Goal: Use online tool/utility: Utilize a website feature to perform a specific function

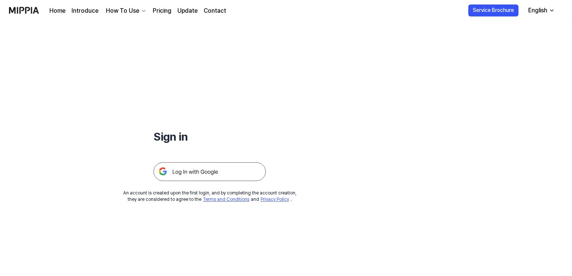
click at [211, 177] on img at bounding box center [210, 171] width 112 height 19
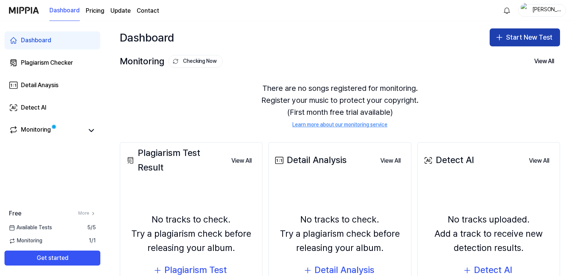
click at [519, 36] on button "Start New Test" at bounding box center [525, 37] width 70 height 18
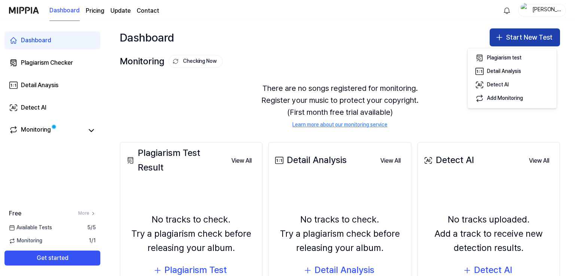
click at [519, 36] on button "Start New Test" at bounding box center [525, 37] width 70 height 18
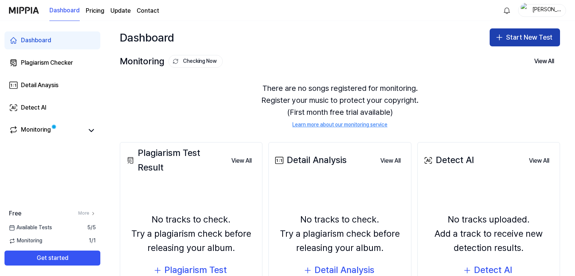
click at [519, 36] on button "Start New Test" at bounding box center [525, 37] width 70 height 18
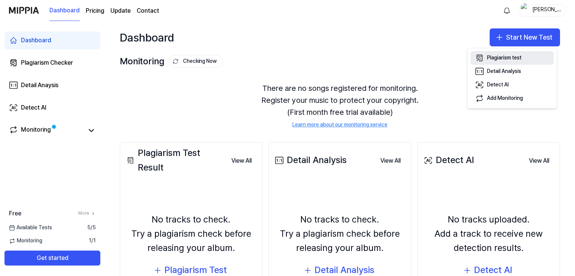
click at [508, 57] on div "Plagiarism test" at bounding box center [504, 57] width 34 height 7
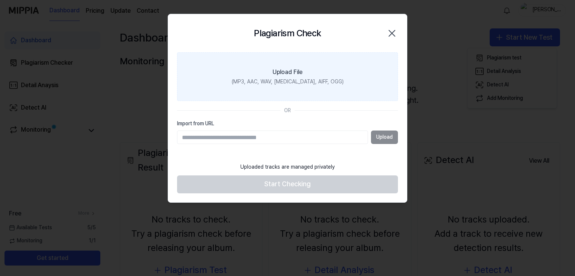
click at [294, 83] on div "(MP3, AAC, WAV, [MEDICAL_DATA], AIFF, OGG)" at bounding box center [288, 81] width 112 height 7
click at [0, 0] on input "Upload File (MP3, AAC, WAV, [MEDICAL_DATA], AIFF, OGG)" at bounding box center [0, 0] width 0 height 0
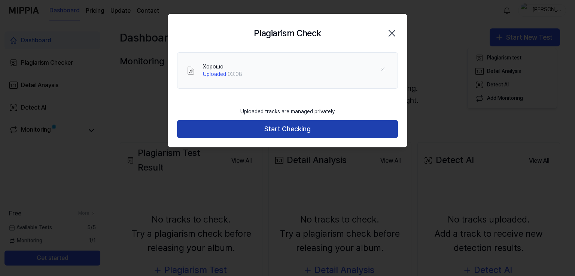
click at [313, 128] on button "Start Checking" at bounding box center [287, 129] width 221 height 18
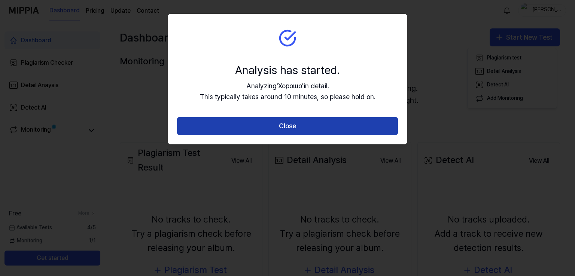
click at [291, 130] on button "Close" at bounding box center [287, 126] width 221 height 18
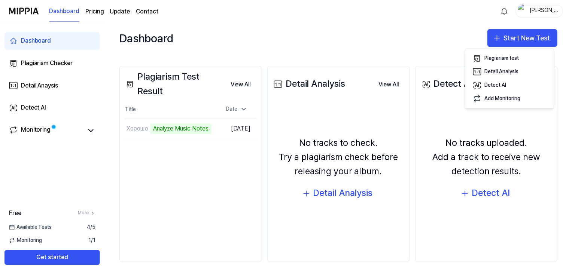
scroll to position [78, 0]
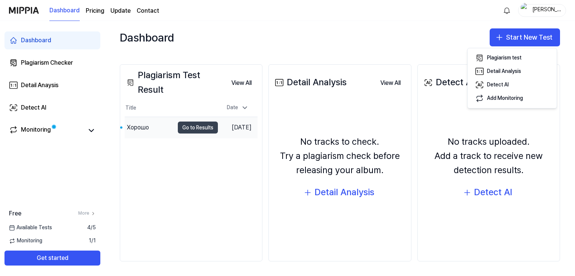
click at [191, 130] on button "Go to Results" at bounding box center [198, 128] width 40 height 12
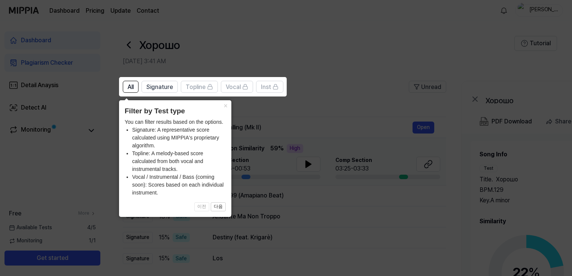
click at [326, 105] on icon at bounding box center [287, 138] width 575 height 276
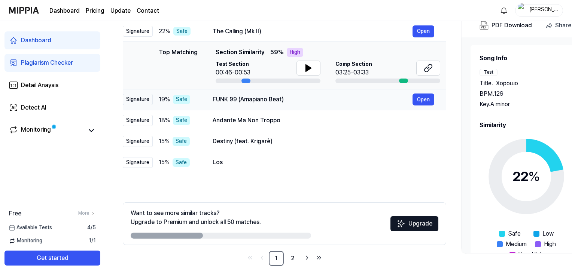
scroll to position [101, 0]
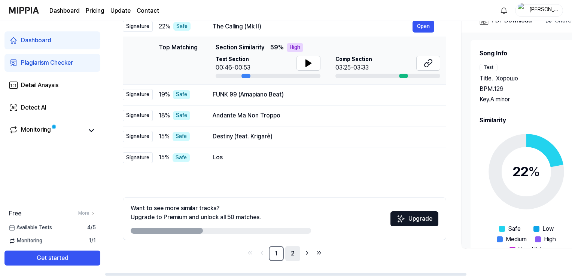
click at [293, 252] on link "2" at bounding box center [292, 253] width 15 height 15
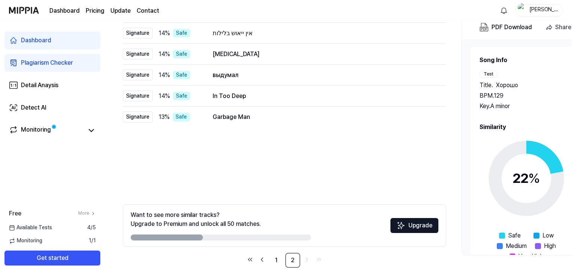
scroll to position [101, 0]
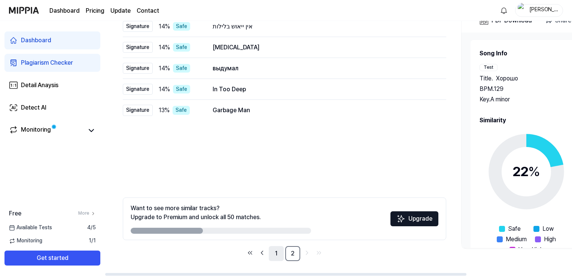
click at [274, 254] on link "1" at bounding box center [276, 253] width 15 height 15
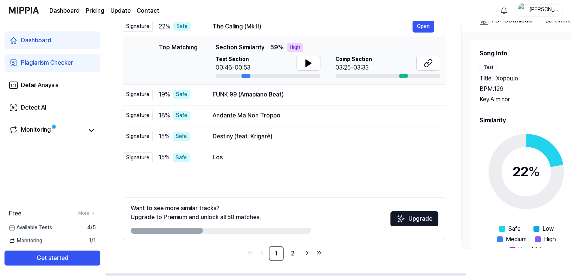
scroll to position [26, 0]
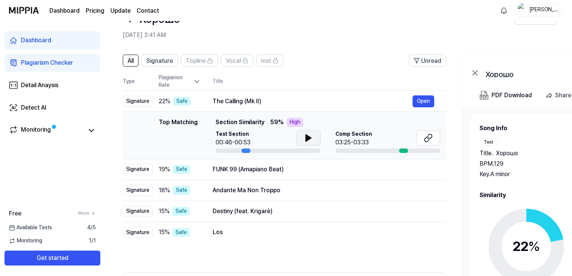
click at [311, 137] on icon at bounding box center [308, 138] width 9 height 9
click at [427, 134] on icon at bounding box center [428, 138] width 9 height 9
click at [416, 99] on button "Open" at bounding box center [424, 101] width 22 height 12
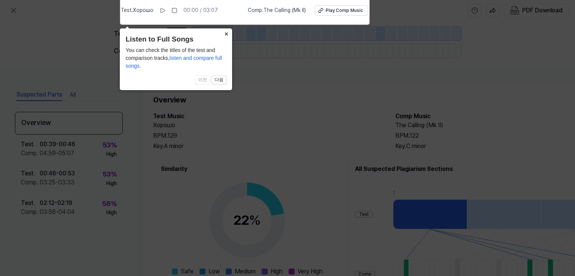
click at [227, 33] on button "×" at bounding box center [226, 33] width 12 height 10
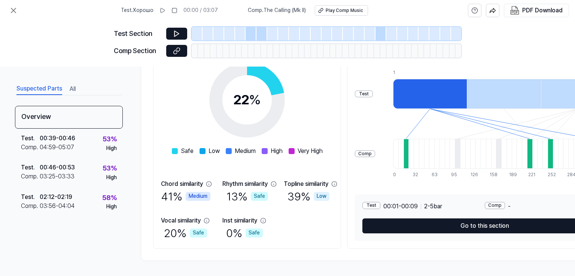
scroll to position [123, 0]
click at [173, 49] on icon at bounding box center [176, 50] width 7 height 7
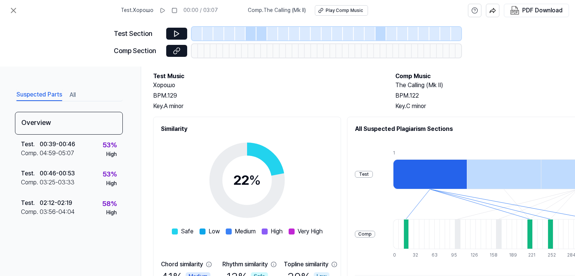
scroll to position [0, 0]
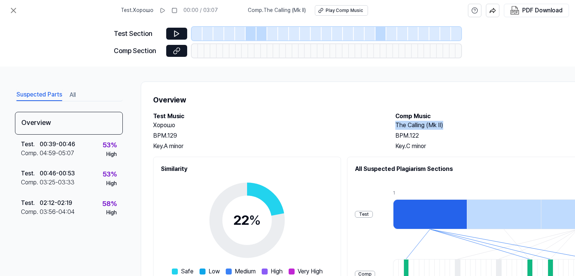
drag, startPoint x: 444, startPoint y: 126, endPoint x: 394, endPoint y: 125, distance: 49.8
click at [394, 125] on div "Test Music Хорошо BPM. 129 Key. A minor Comp Music The Calling ([PERSON_NAME]) …" at bounding box center [388, 131] width 470 height 39
copy h2 "The Calling (Mk II)"
click at [181, 53] on button at bounding box center [176, 51] width 21 height 12
click at [17, 10] on icon at bounding box center [13, 10] width 9 height 9
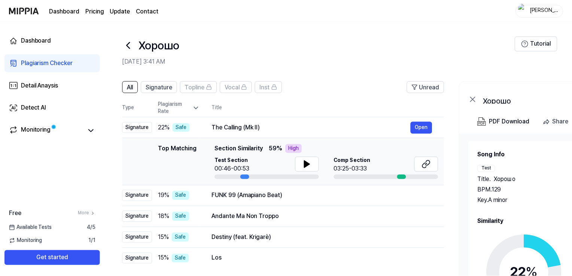
scroll to position [26, 0]
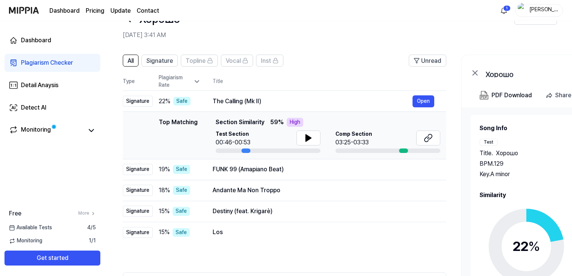
click at [195, 79] on icon at bounding box center [196, 81] width 7 height 7
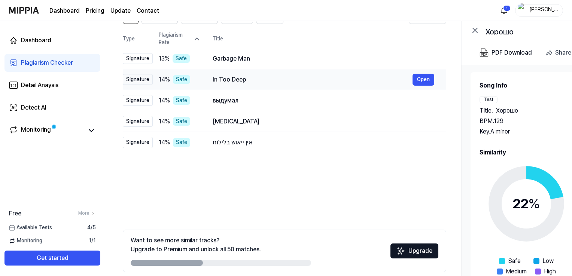
scroll to position [101, 0]
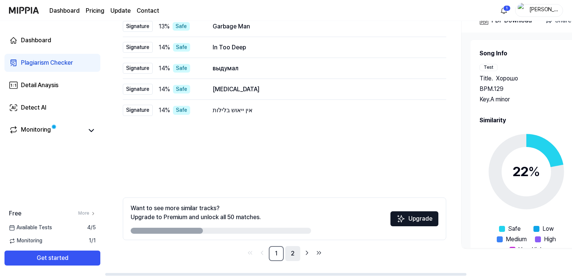
click at [297, 255] on link "2" at bounding box center [292, 253] width 15 height 15
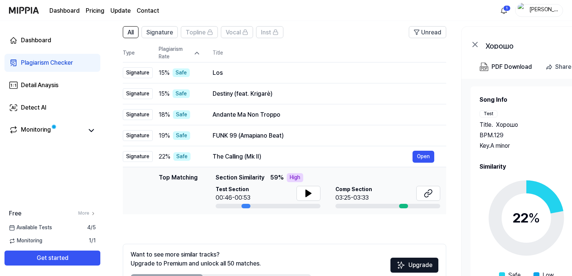
scroll to position [101, 0]
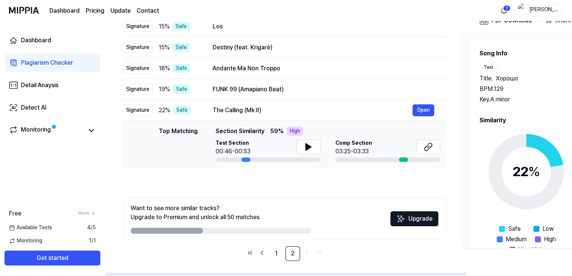
drag, startPoint x: 185, startPoint y: 234, endPoint x: 365, endPoint y: 205, distance: 182.4
click at [309, 233] on div "Want to see more similar tracks? Upgrade to Premium and unlock all 50 matches. …" at bounding box center [284, 219] width 323 height 43
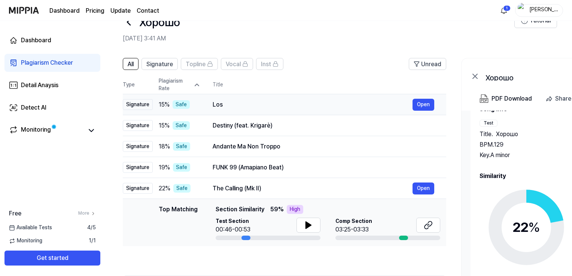
scroll to position [0, 0]
